Goal: Transaction & Acquisition: Book appointment/travel/reservation

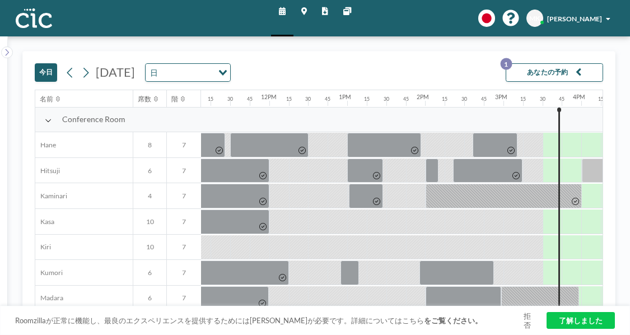
scroll to position [0, 871]
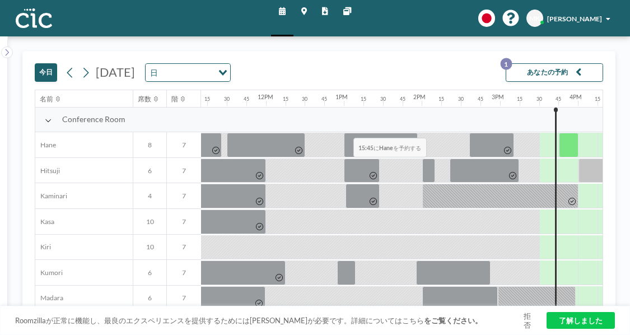
click at [404, 133] on div at bounding box center [569, 145] width 20 height 25
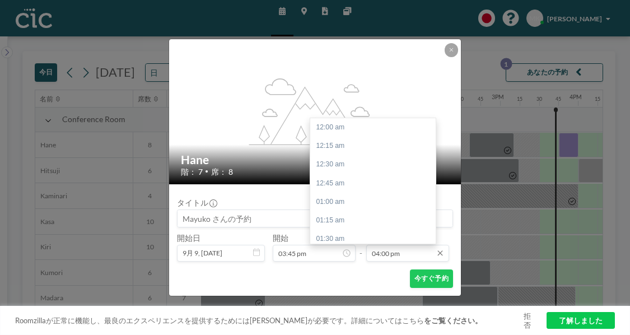
scroll to position [1092, 0]
click at [383, 185] on div "05:00 pm" at bounding box center [372, 294] width 125 height 18
click at [395, 185] on input "05:00 pm" at bounding box center [407, 253] width 83 height 17
click at [386, 185] on div "05:15 pm" at bounding box center [372, 245] width 125 height 18
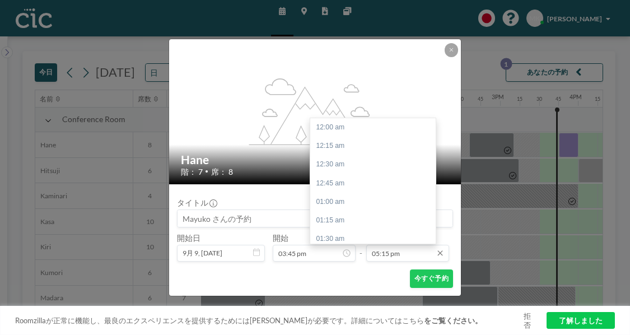
scroll to position [1177, 0]
click at [378, 185] on div "05:30 pm" at bounding box center [372, 246] width 125 height 18
type input "05:30 pm"
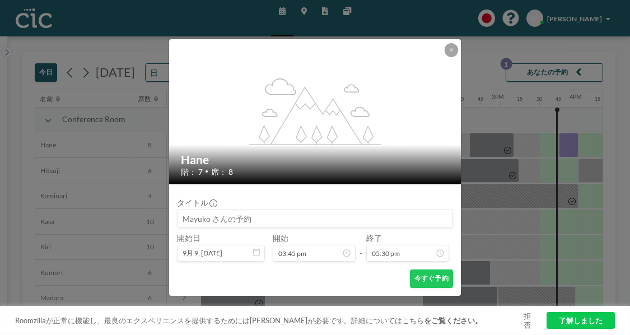
scroll to position [1194, 0]
click at [404, 185] on button "今すぐ予約" at bounding box center [431, 278] width 43 height 18
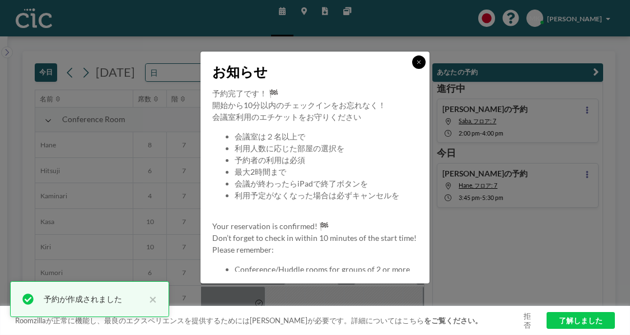
click at [404, 69] on button at bounding box center [418, 61] width 13 height 13
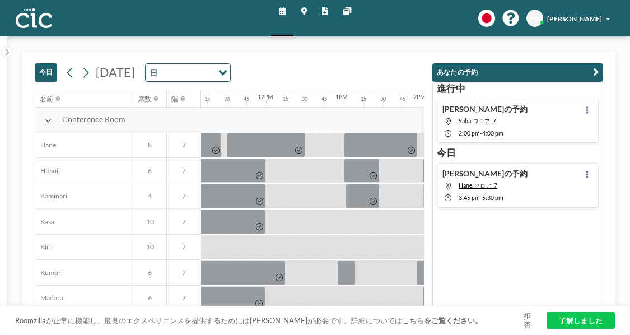
click at [404, 185] on link "了解しました" at bounding box center [580, 320] width 68 height 17
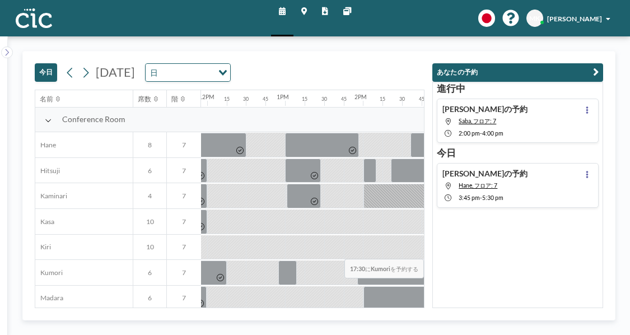
scroll to position [0, 939]
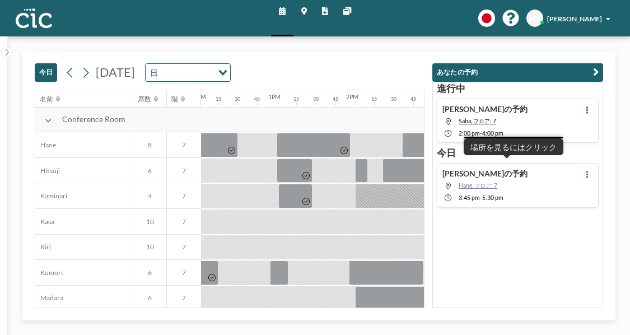
click at [496, 182] on span "Hane, フロア: 7" at bounding box center [477, 185] width 39 height 7
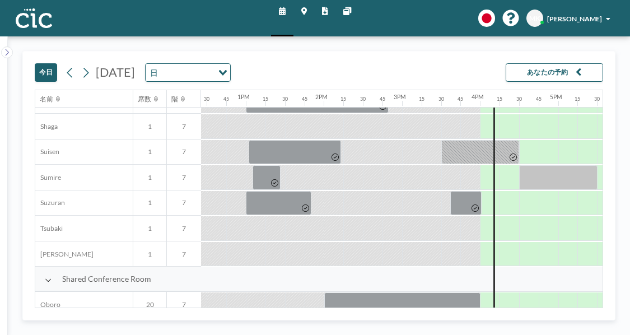
scroll to position [564, 969]
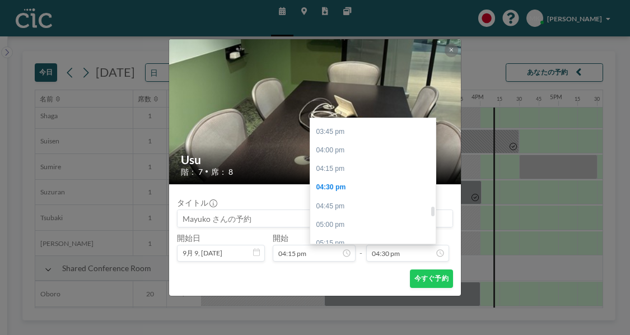
scroll to position [1166, 0]
click at [362, 322] on div "06:30 pm" at bounding box center [372, 331] width 125 height 18
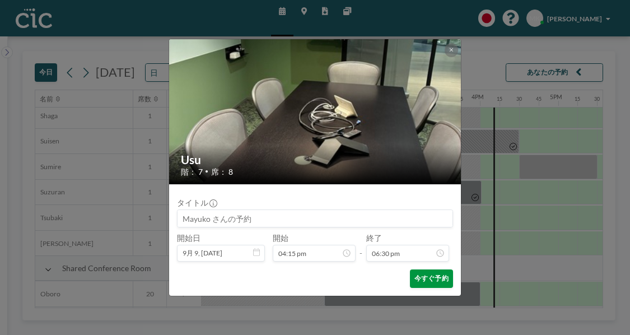
scroll to position [1262, 0]
click at [410, 269] on button "今すぐ予約" at bounding box center [431, 278] width 43 height 18
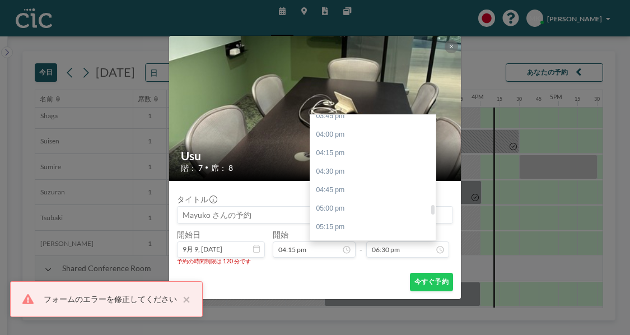
scroll to position [1188, 0]
click at [357, 278] on div "06:15 pm" at bounding box center [372, 287] width 125 height 18
type input "06:15 pm"
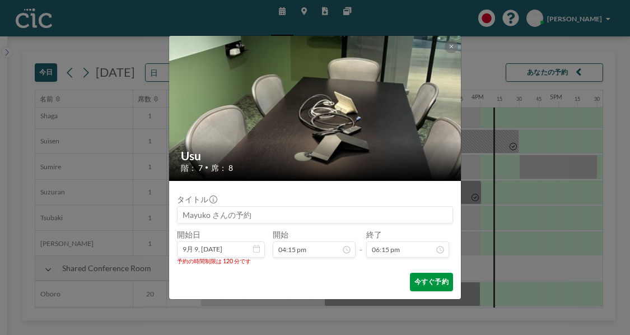
scroll to position [1245, 0]
click at [410, 273] on button "今すぐ予約" at bounding box center [431, 282] width 43 height 18
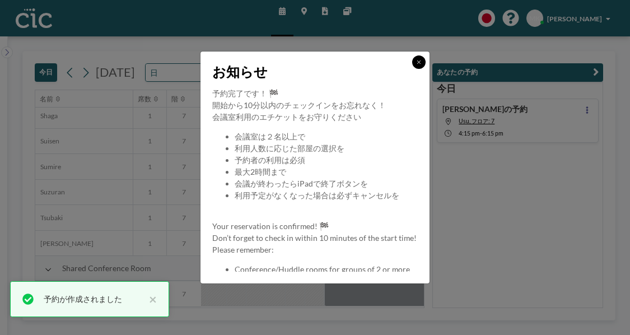
click at [416, 65] on icon at bounding box center [418, 62] width 4 height 6
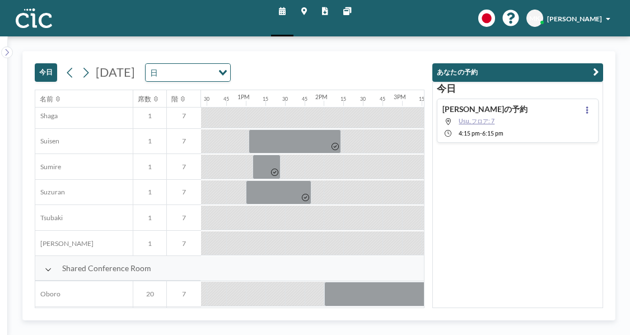
click at [494, 118] on span "Usu, フロア: 7" at bounding box center [476, 121] width 36 height 7
